Goal: Task Accomplishment & Management: Manage account settings

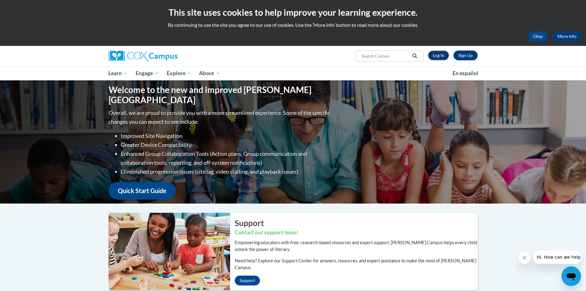
click at [443, 54] on link "Log In" at bounding box center [438, 55] width 21 height 10
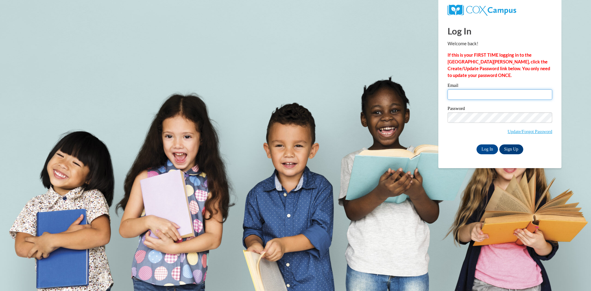
click at [468, 96] on input "Email" at bounding box center [499, 94] width 105 height 10
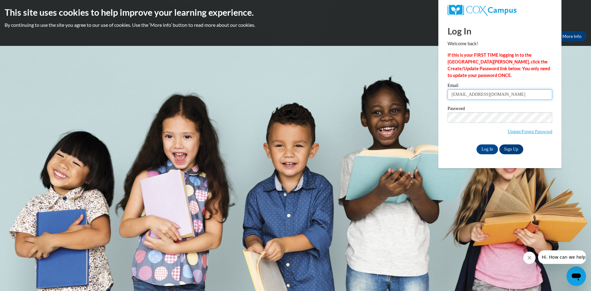
type input "as514ma@gmail.com"
click at [483, 147] on input "Log In" at bounding box center [487, 149] width 22 height 10
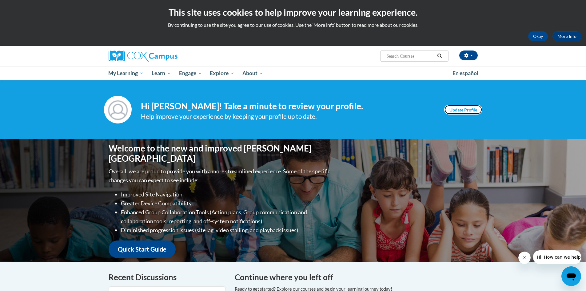
click at [462, 109] on link "Update Profile" at bounding box center [463, 110] width 38 height 10
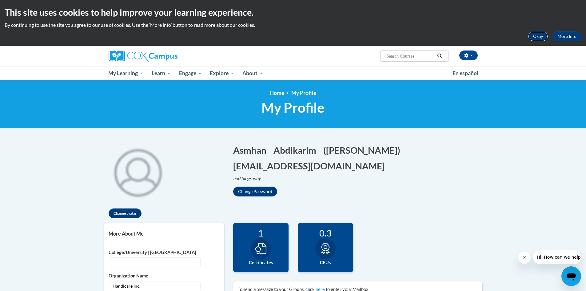
click at [533, 37] on button "Okay" at bounding box center [538, 36] width 20 height 10
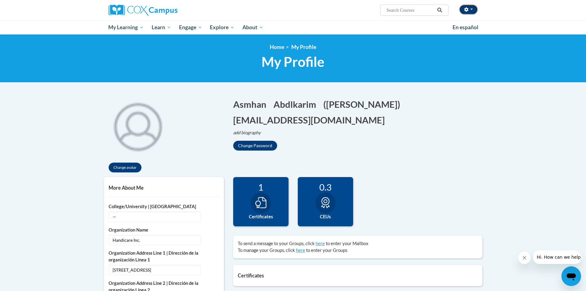
click at [474, 9] on button "button" at bounding box center [468, 10] width 18 height 10
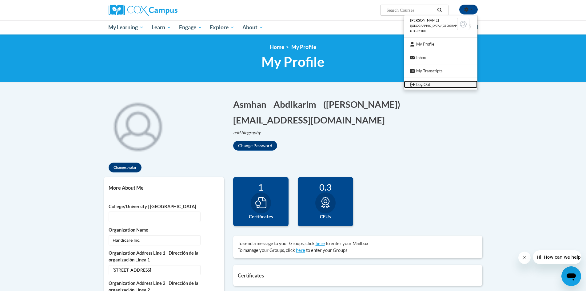
click at [441, 86] on link "Log Out" at bounding box center [441, 85] width 74 height 8
